Goal: Information Seeking & Learning: Learn about a topic

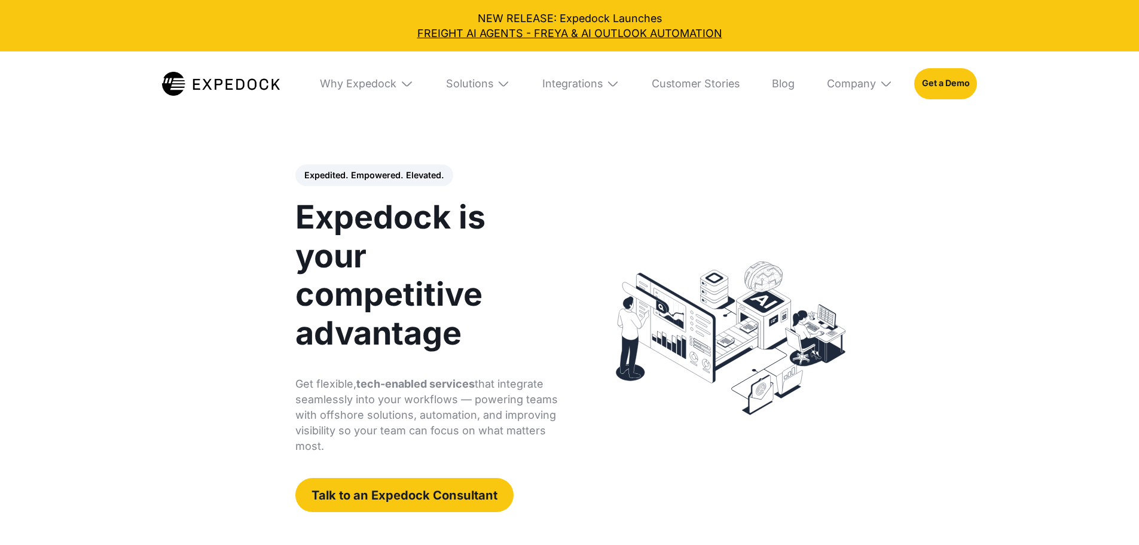
select select
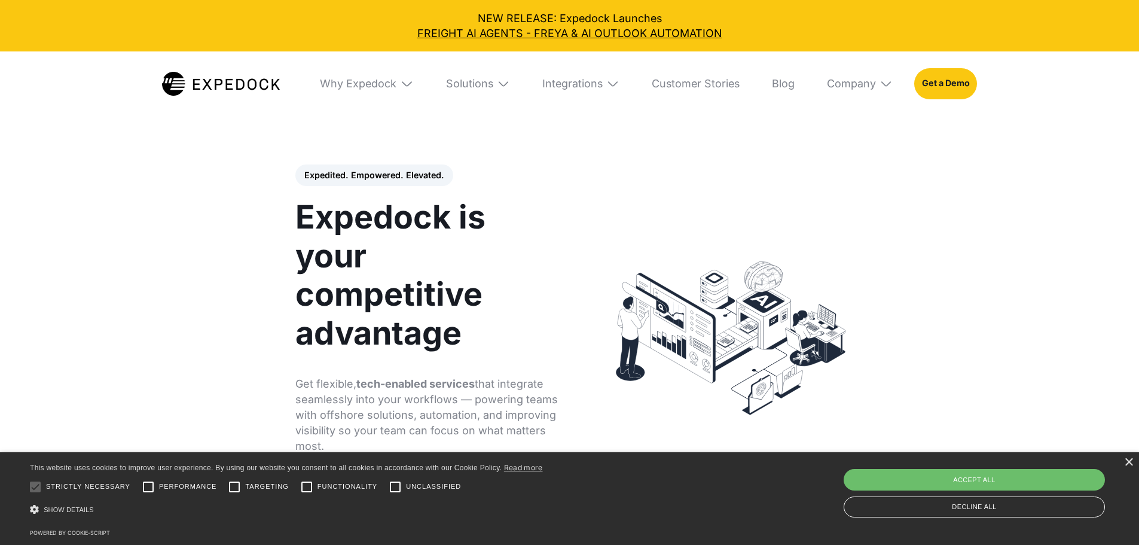
click at [505, 88] on img at bounding box center [503, 83] width 13 height 13
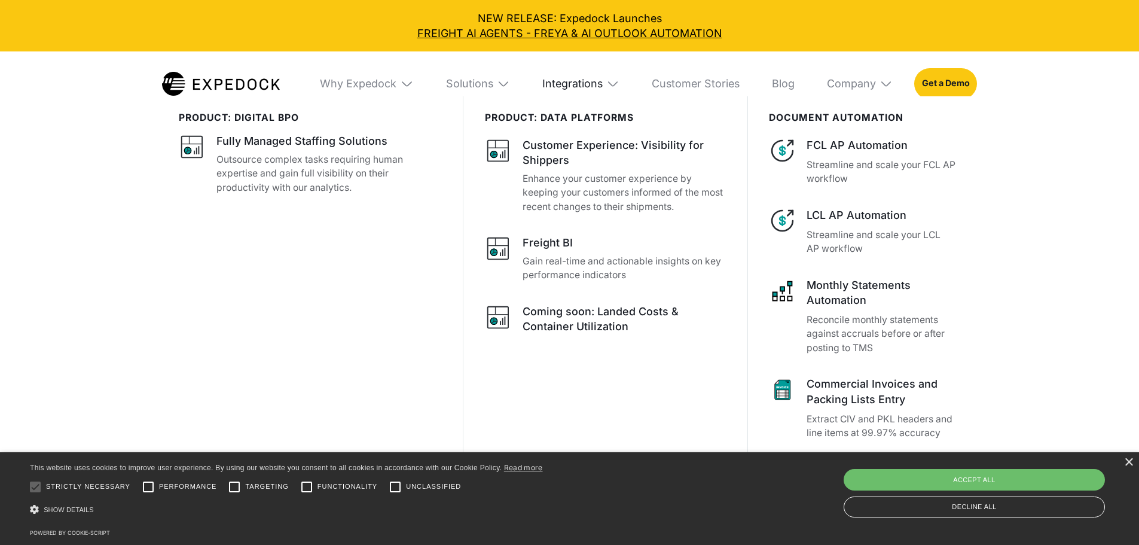
click at [603, 78] on div "Integrations" at bounding box center [572, 83] width 60 height 13
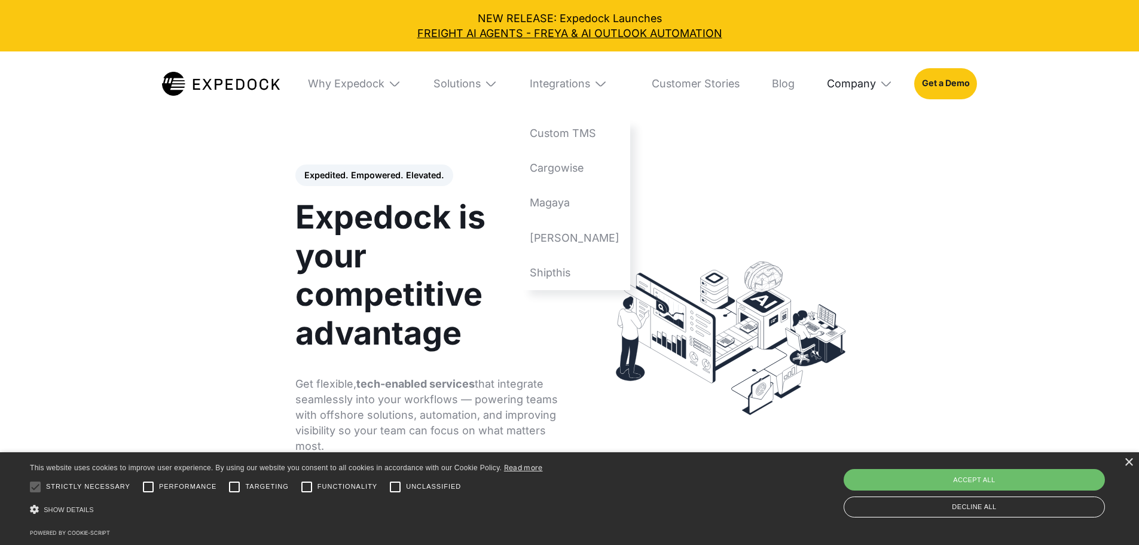
click at [876, 84] on div "Company" at bounding box center [851, 83] width 49 height 13
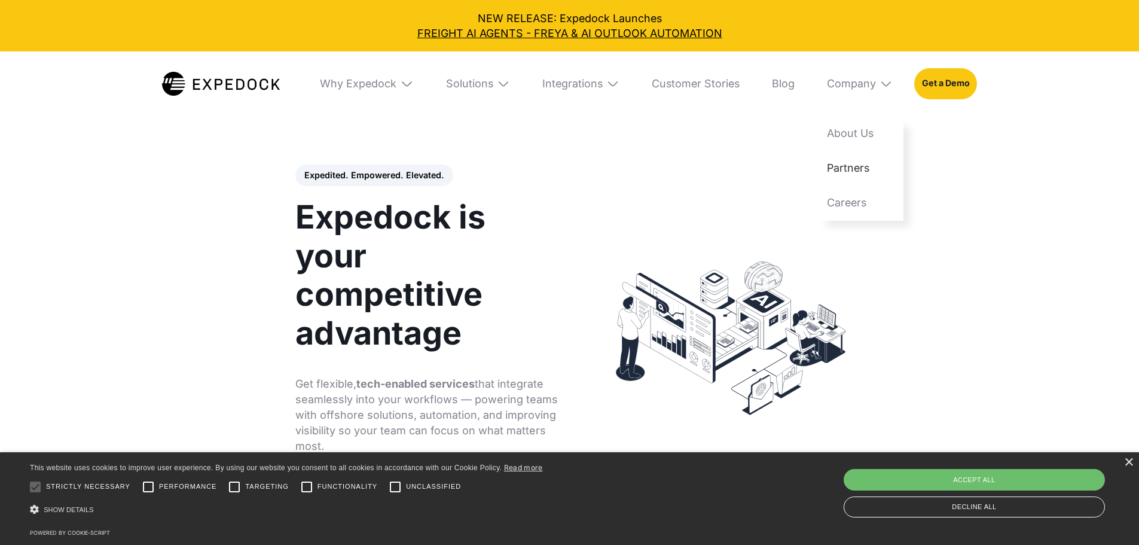
click at [871, 171] on link "Partners" at bounding box center [859, 168] width 87 height 35
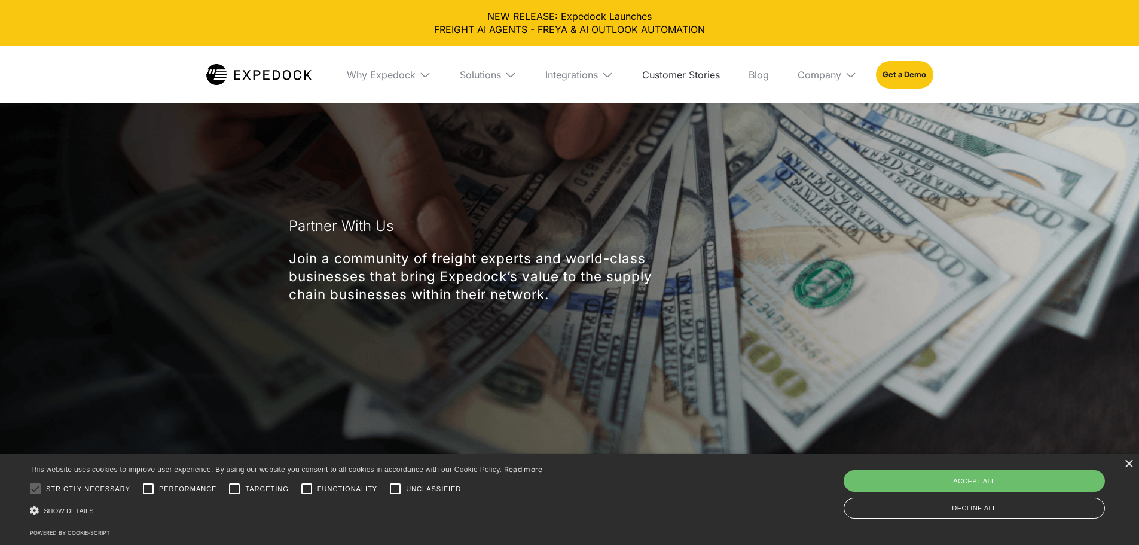
click at [667, 75] on link "Customer Stories" at bounding box center [680, 74] width 97 height 57
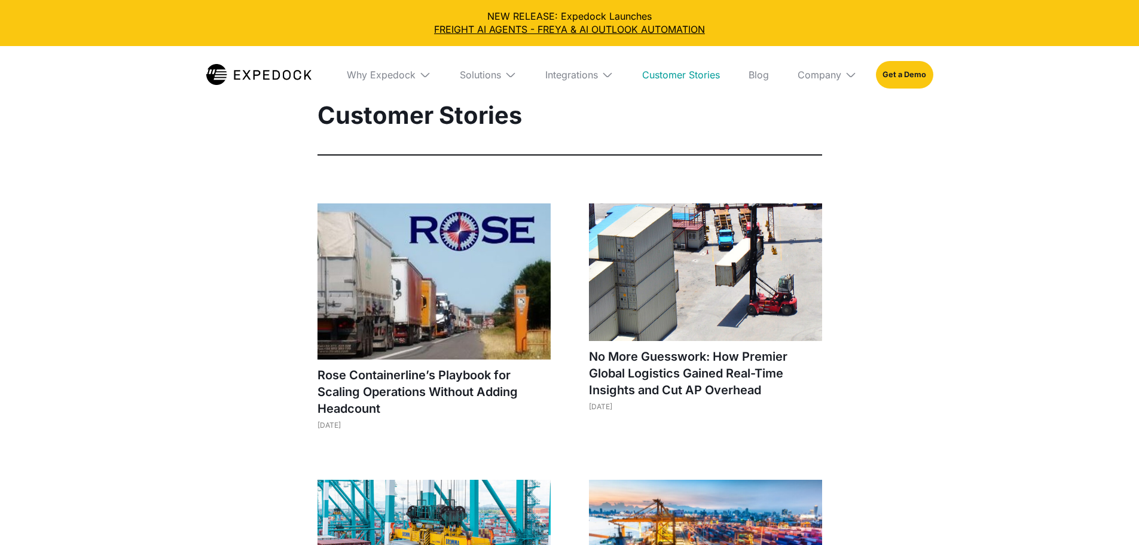
select select
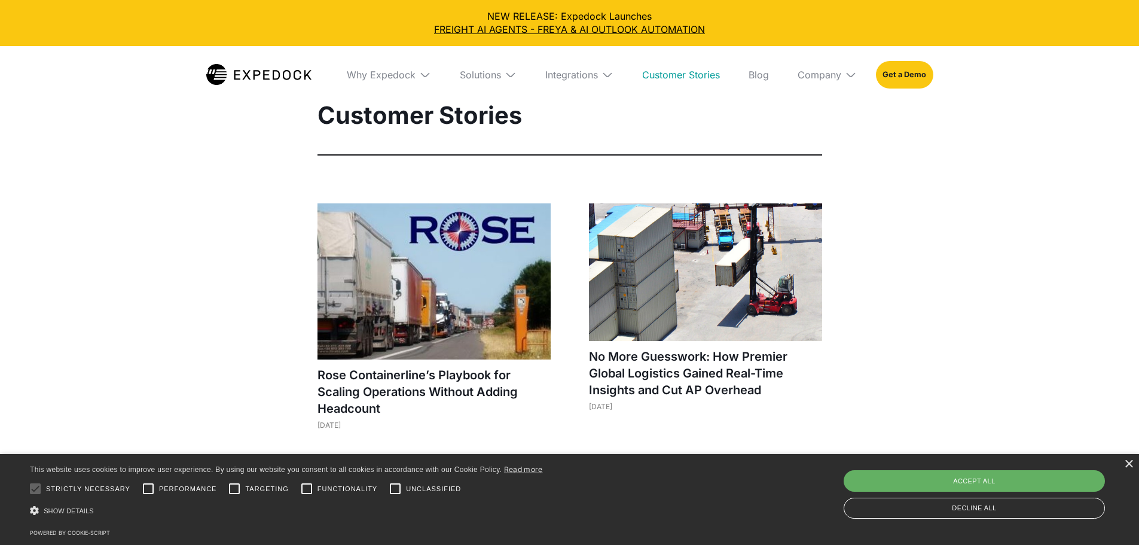
click at [960, 476] on div "Accept all" at bounding box center [973, 481] width 261 height 22
checkbox input "true"
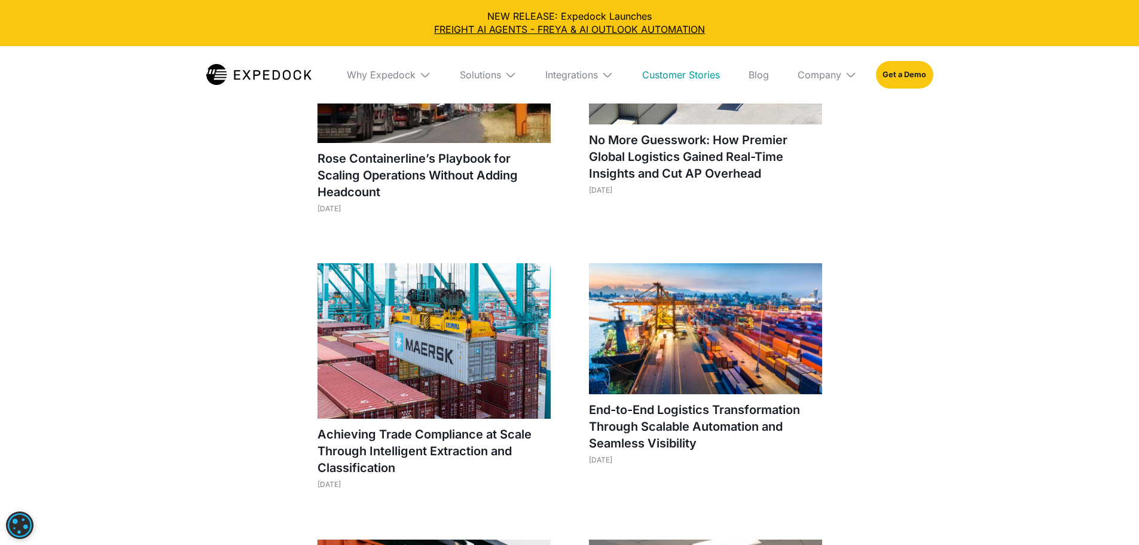
scroll to position [239, 0]
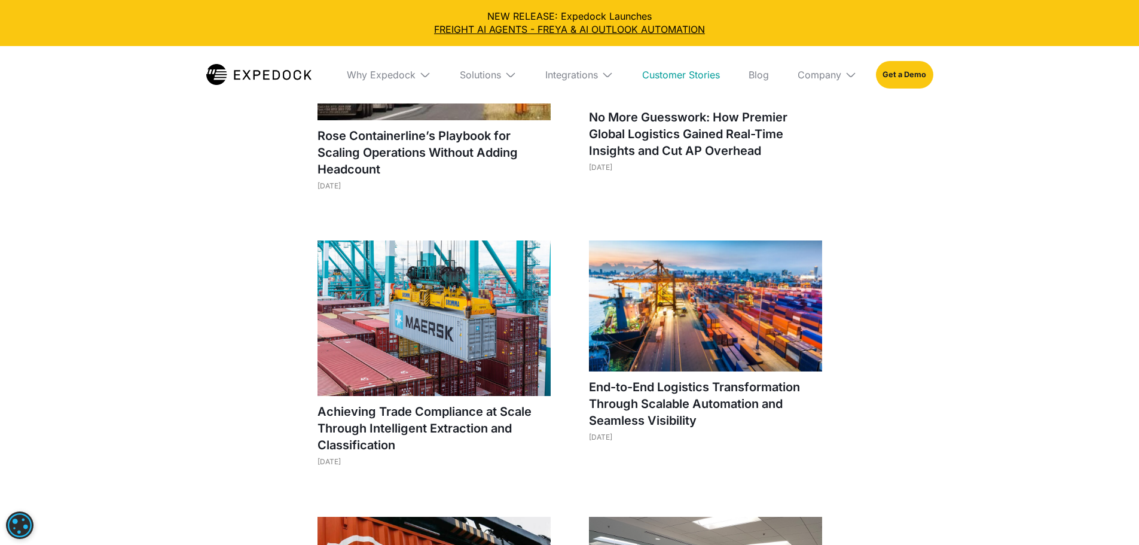
click at [658, 288] on img at bounding box center [705, 305] width 233 height 131
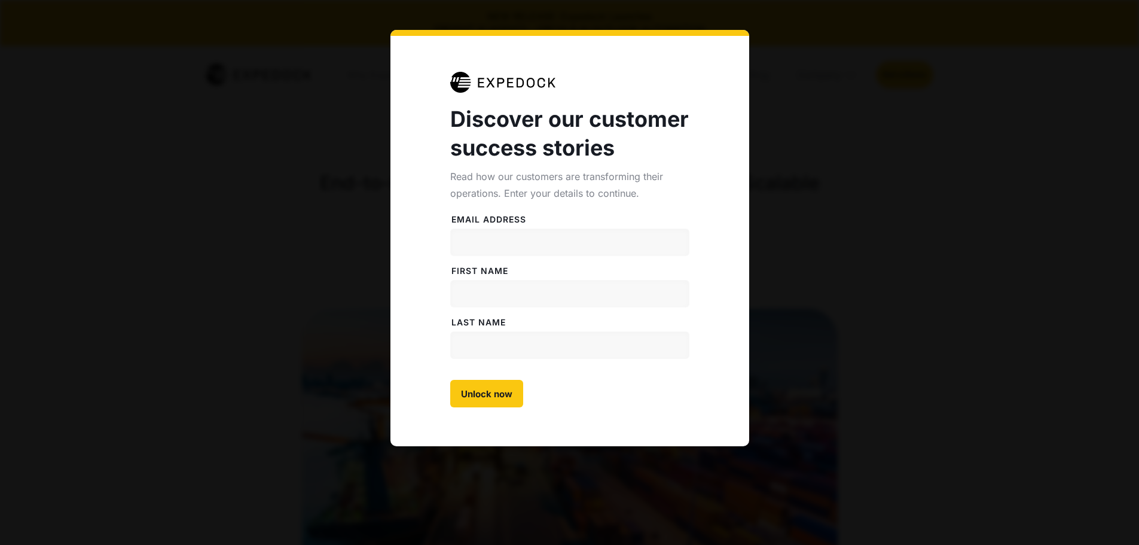
select select
drag, startPoint x: 960, startPoint y: 130, endPoint x: 956, endPoint y: 125, distance: 6.8
click at [959, 130] on div "Discover our customer success stories Read how our customers are transforming t…" at bounding box center [569, 272] width 1139 height 545
